Goal: Task Accomplishment & Management: Manage account settings

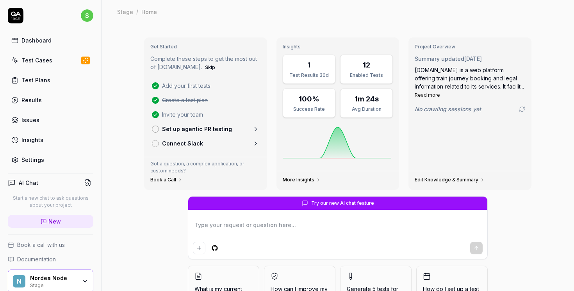
type textarea "*"
click at [43, 158] on div "Settings" at bounding box center [32, 160] width 23 height 8
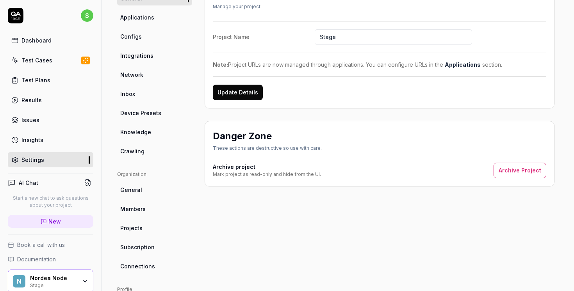
scroll to position [77, 0]
click at [140, 206] on span "Members" at bounding box center [132, 209] width 25 height 8
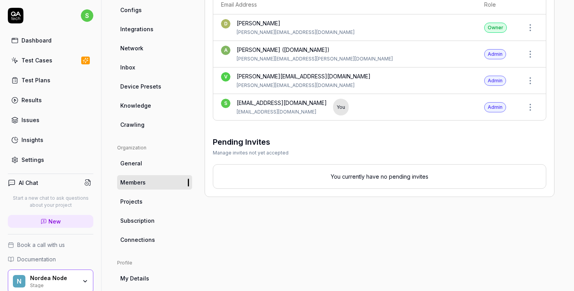
scroll to position [171, 0]
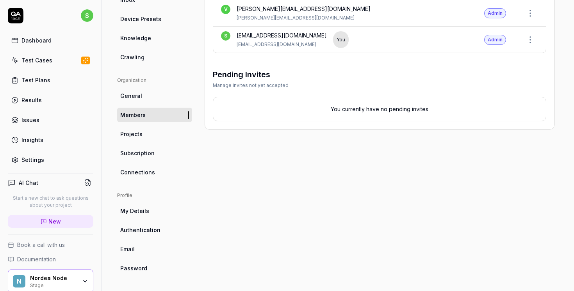
click at [153, 228] on span "Authentication" at bounding box center [140, 230] width 40 height 8
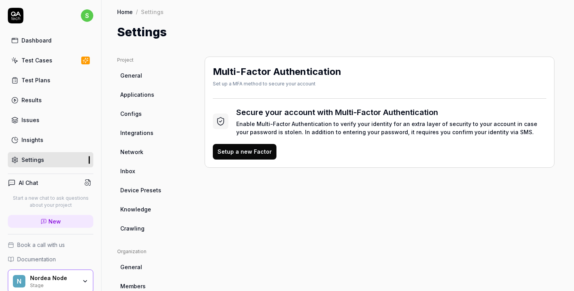
click at [155, 137] on link "Integrations" at bounding box center [154, 133] width 75 height 14
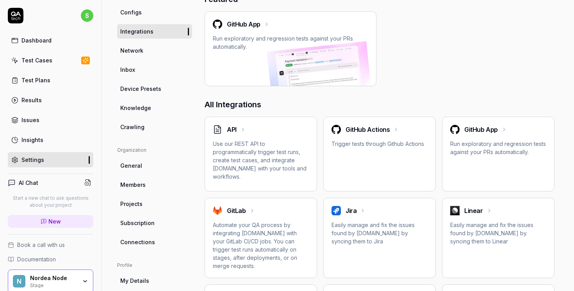
scroll to position [101, 0]
click at [132, 176] on ul "Organization General Members Projects Subscription Connections" at bounding box center [154, 198] width 75 height 103
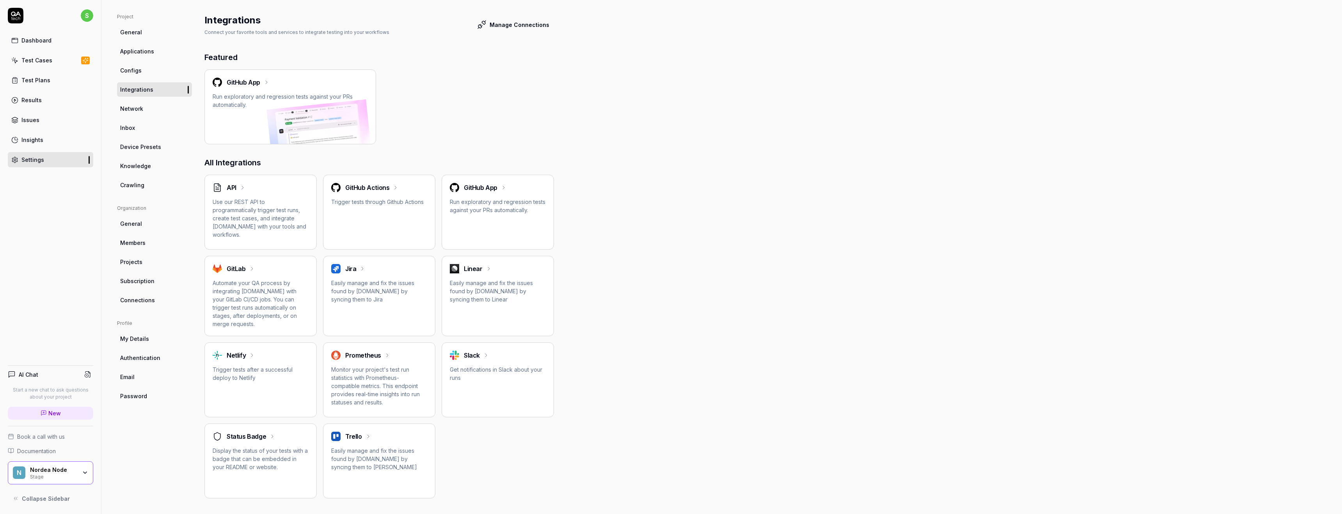
scroll to position [38, 0]
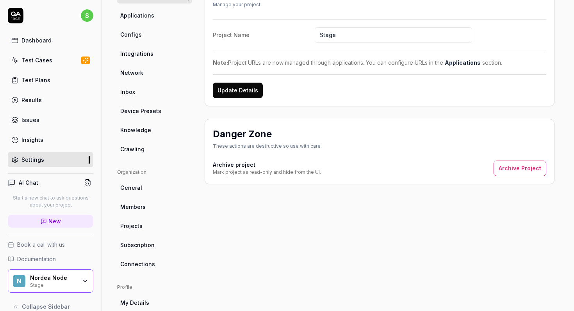
scroll to position [80, 0]
click at [156, 203] on link "Members" at bounding box center [154, 206] width 75 height 14
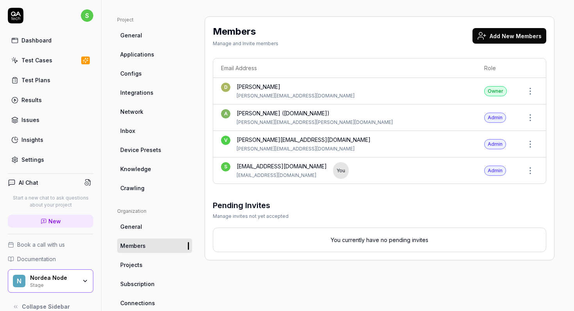
scroll to position [38, 0]
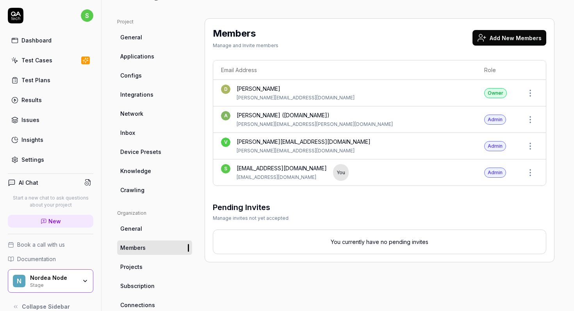
click at [506, 41] on button "Add New Members" at bounding box center [509, 38] width 74 height 16
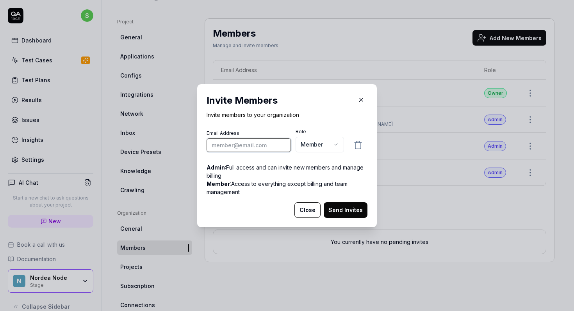
paste input "[EMAIL_ADDRESS][PERSON_NAME][DOMAIN_NAME]"
type input "[EMAIL_ADDRESS][PERSON_NAME][DOMAIN_NAME]"
click at [347, 208] on button "Send Invites" at bounding box center [346, 211] width 44 height 16
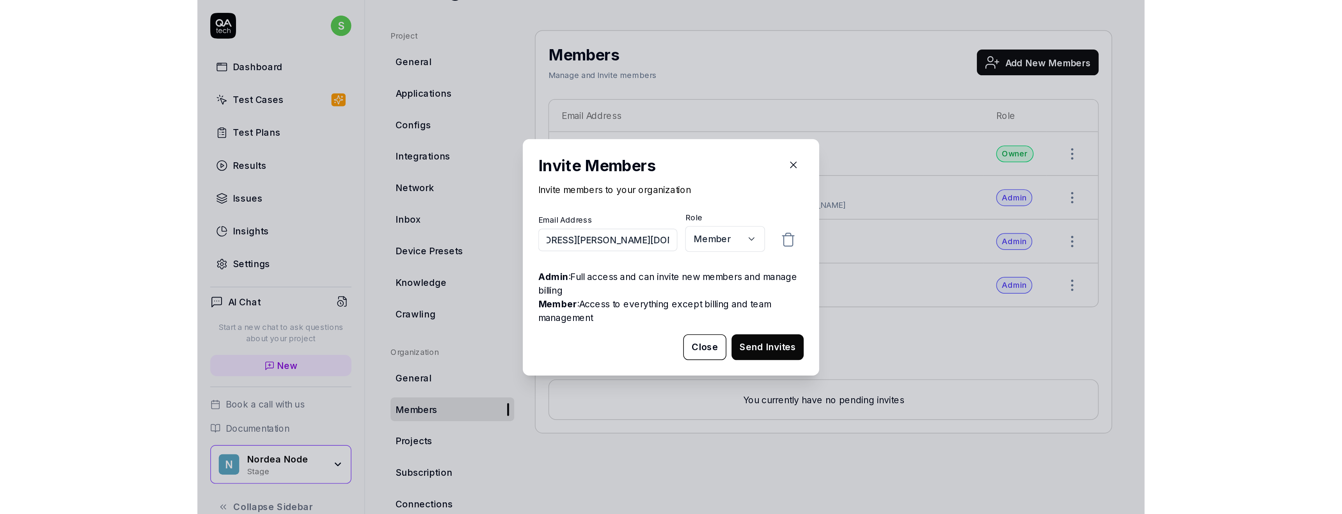
scroll to position [0, 0]
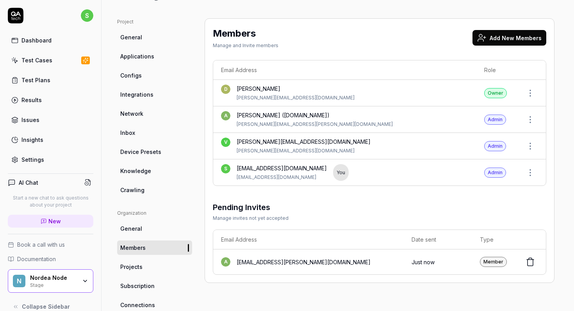
click at [498, 42] on button "Add New Members" at bounding box center [509, 38] width 74 height 16
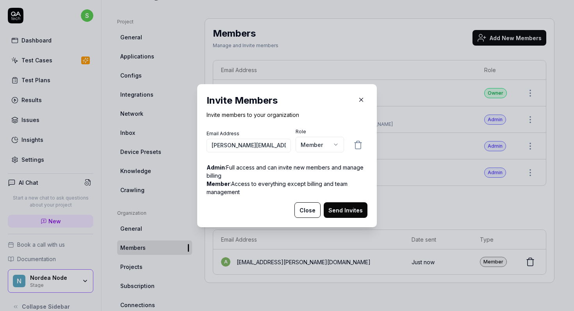
type input "sandra.ihrner@nordea.se"
click at [345, 204] on button "Send Invites" at bounding box center [346, 211] width 44 height 16
